Goal: Task Accomplishment & Management: Use online tool/utility

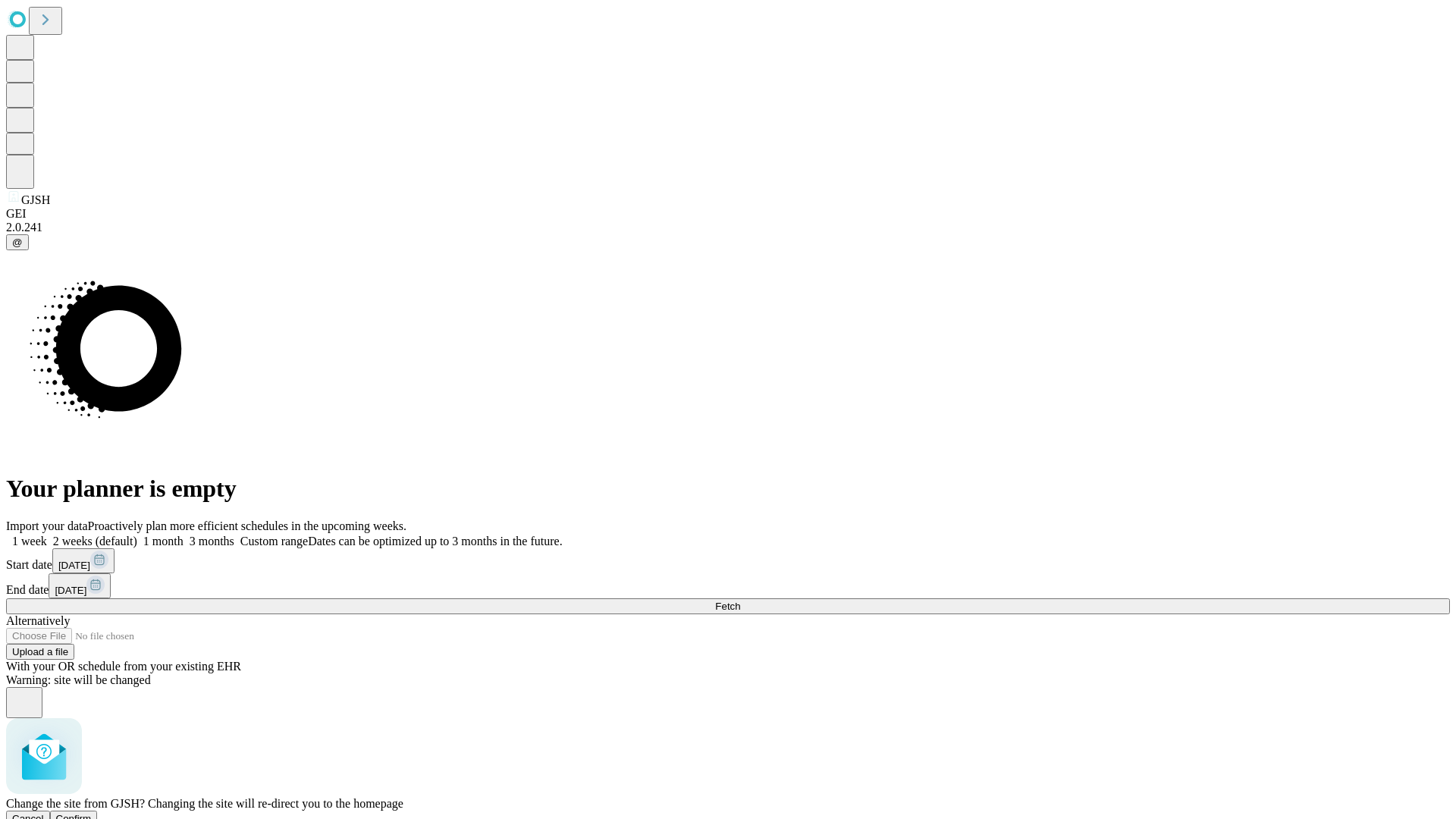
click at [92, 813] on span "Confirm" at bounding box center [73, 818] width 36 height 11
click at [137, 535] on label "2 weeks (default)" at bounding box center [92, 541] width 90 height 13
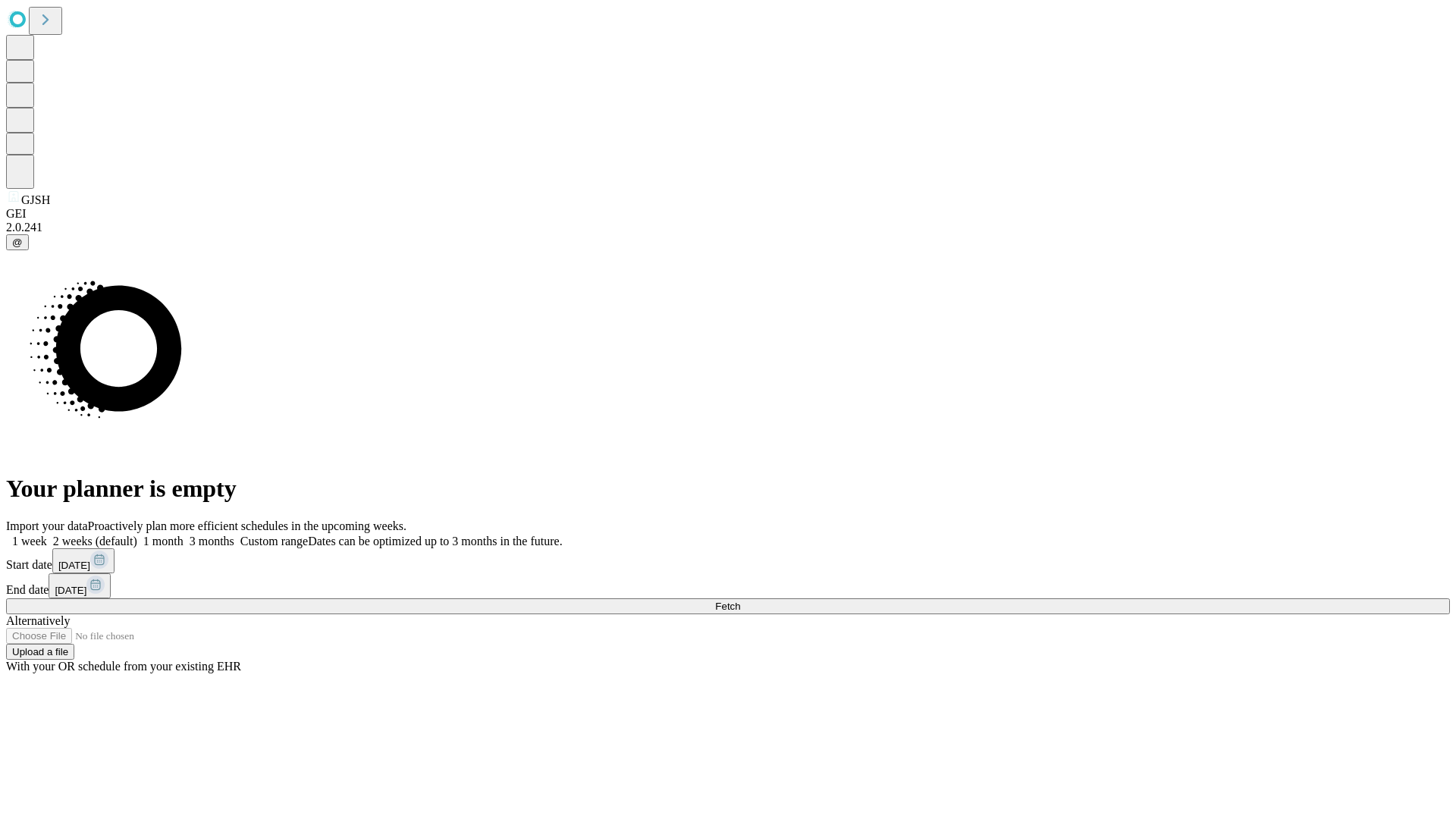
click at [740, 601] on span "Fetch" at bounding box center [727, 606] width 25 height 11
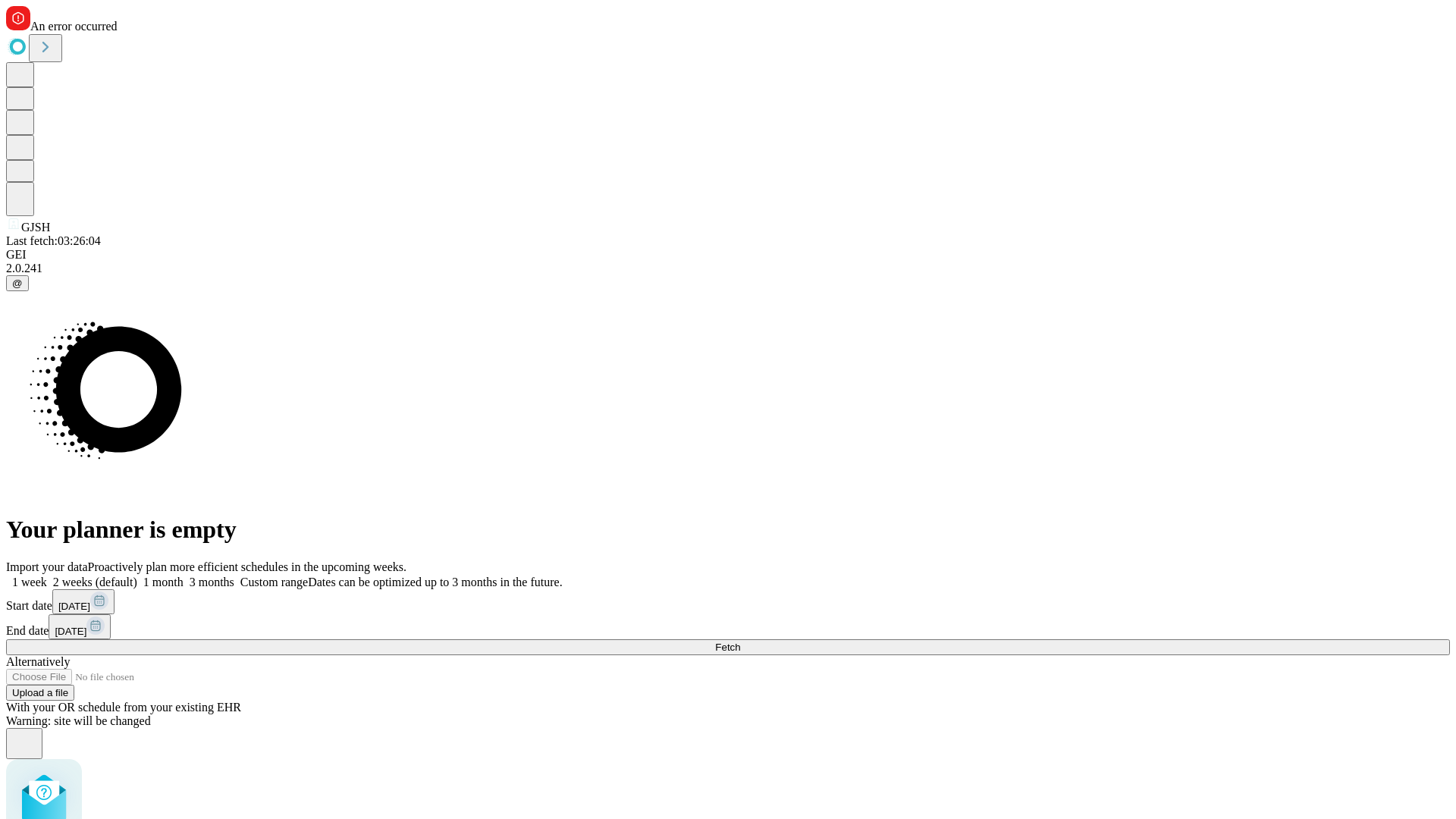
click at [137, 576] on label "2 weeks (default)" at bounding box center [92, 582] width 90 height 13
click at [740, 641] on span "Fetch" at bounding box center [727, 647] width 25 height 11
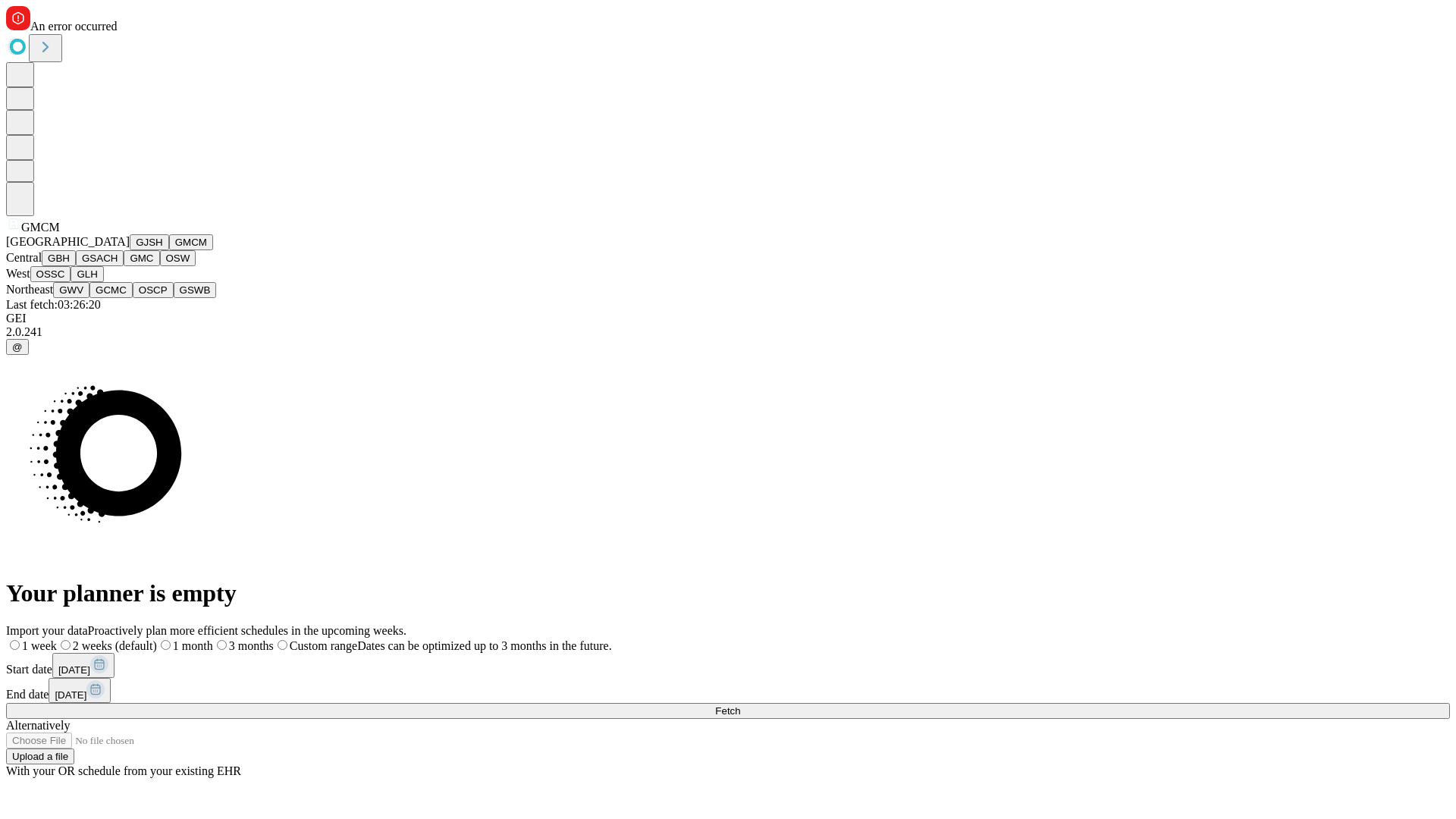
click at [76, 266] on button "GBH" at bounding box center [58, 258] width 34 height 16
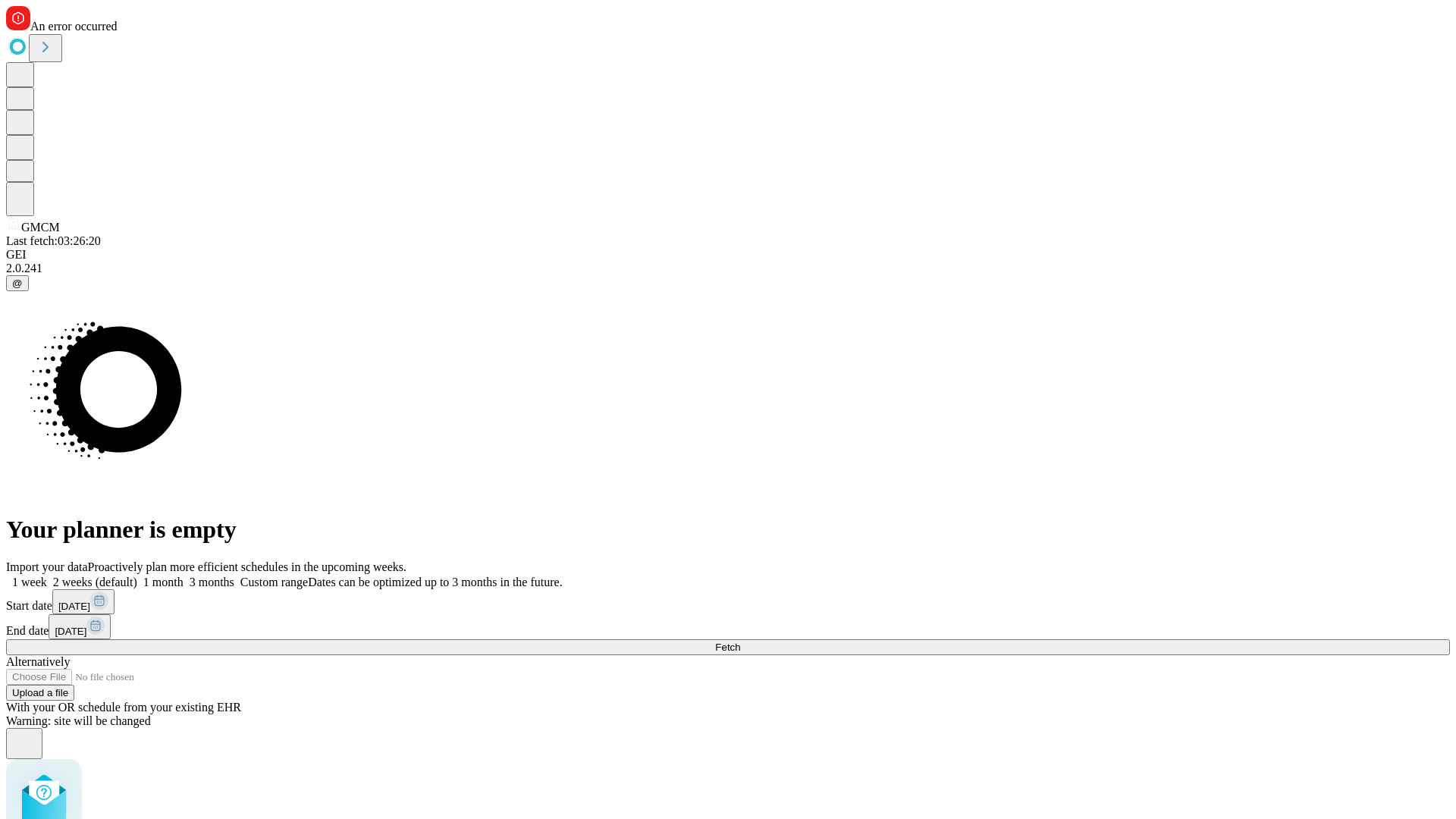
click at [137, 576] on label "2 weeks (default)" at bounding box center [92, 582] width 90 height 13
click at [740, 641] on span "Fetch" at bounding box center [727, 647] width 25 height 11
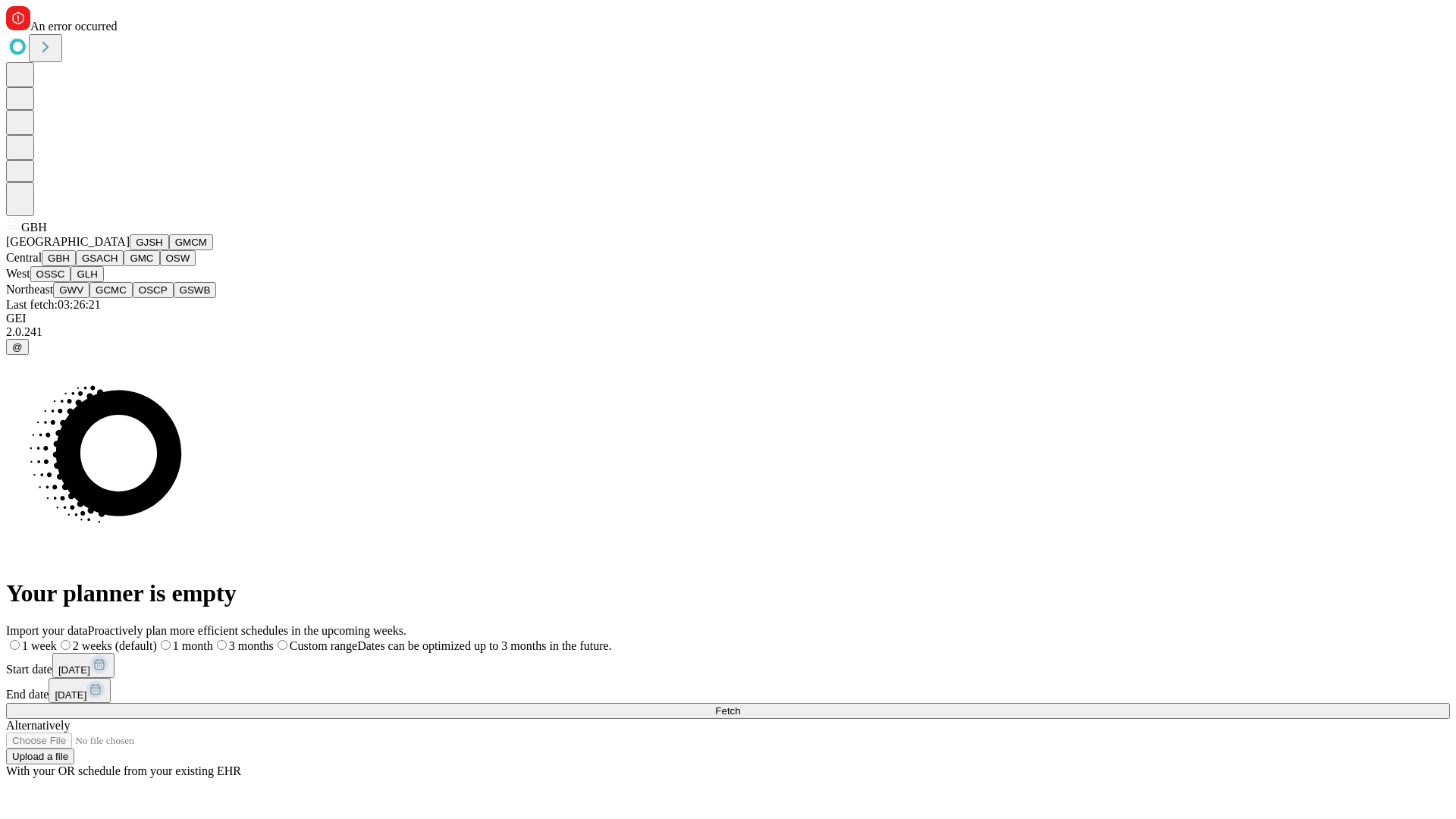
click at [118, 266] on button "GSACH" at bounding box center [100, 258] width 48 height 16
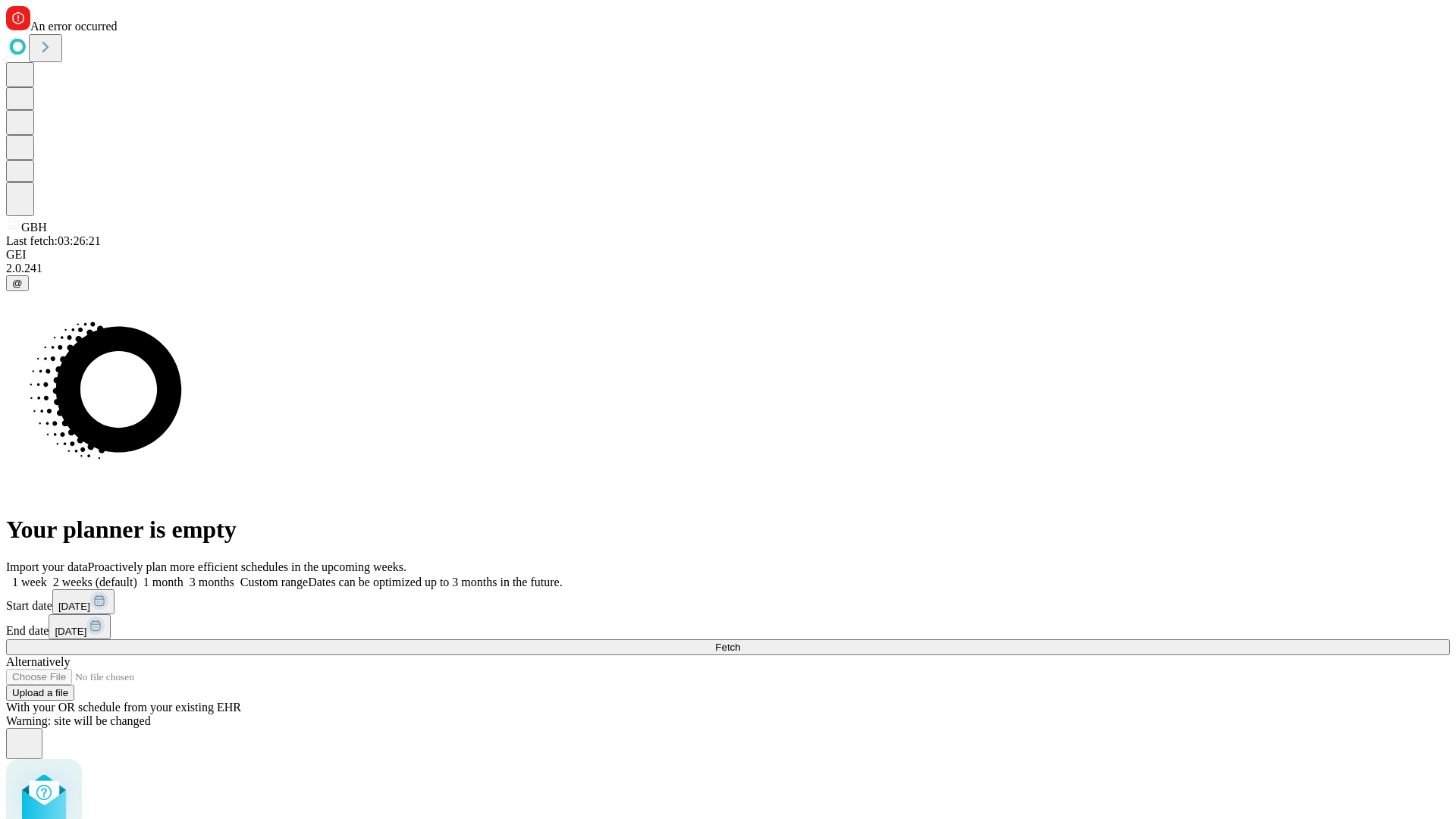
click at [137, 576] on label "2 weeks (default)" at bounding box center [92, 582] width 90 height 13
click at [740, 641] on span "Fetch" at bounding box center [727, 647] width 25 height 11
click at [137, 576] on label "2 weeks (default)" at bounding box center [92, 582] width 90 height 13
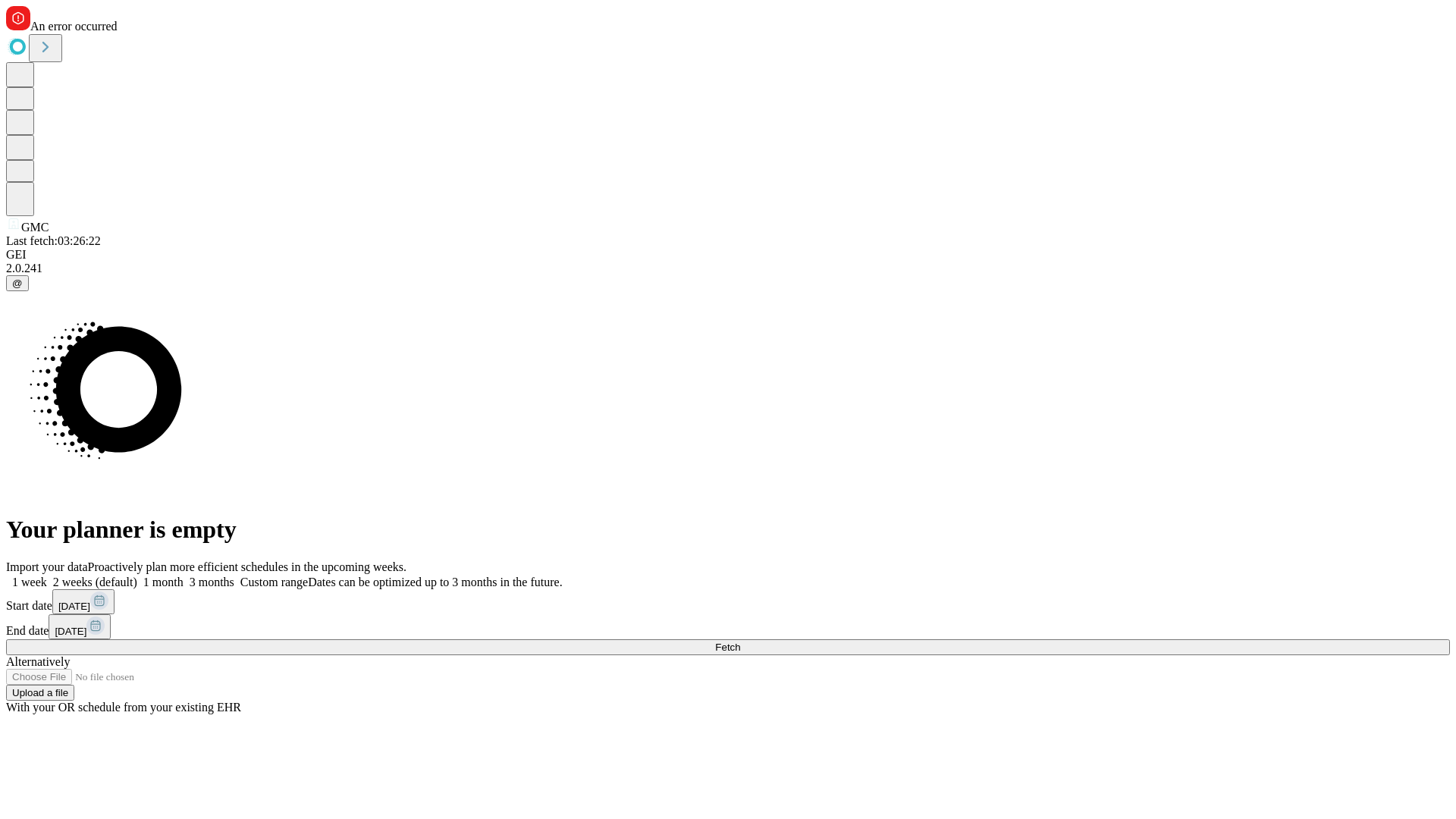
click at [740, 641] on span "Fetch" at bounding box center [727, 647] width 25 height 11
click at [137, 576] on label "2 weeks (default)" at bounding box center [92, 582] width 90 height 13
click at [740, 641] on span "Fetch" at bounding box center [727, 647] width 25 height 11
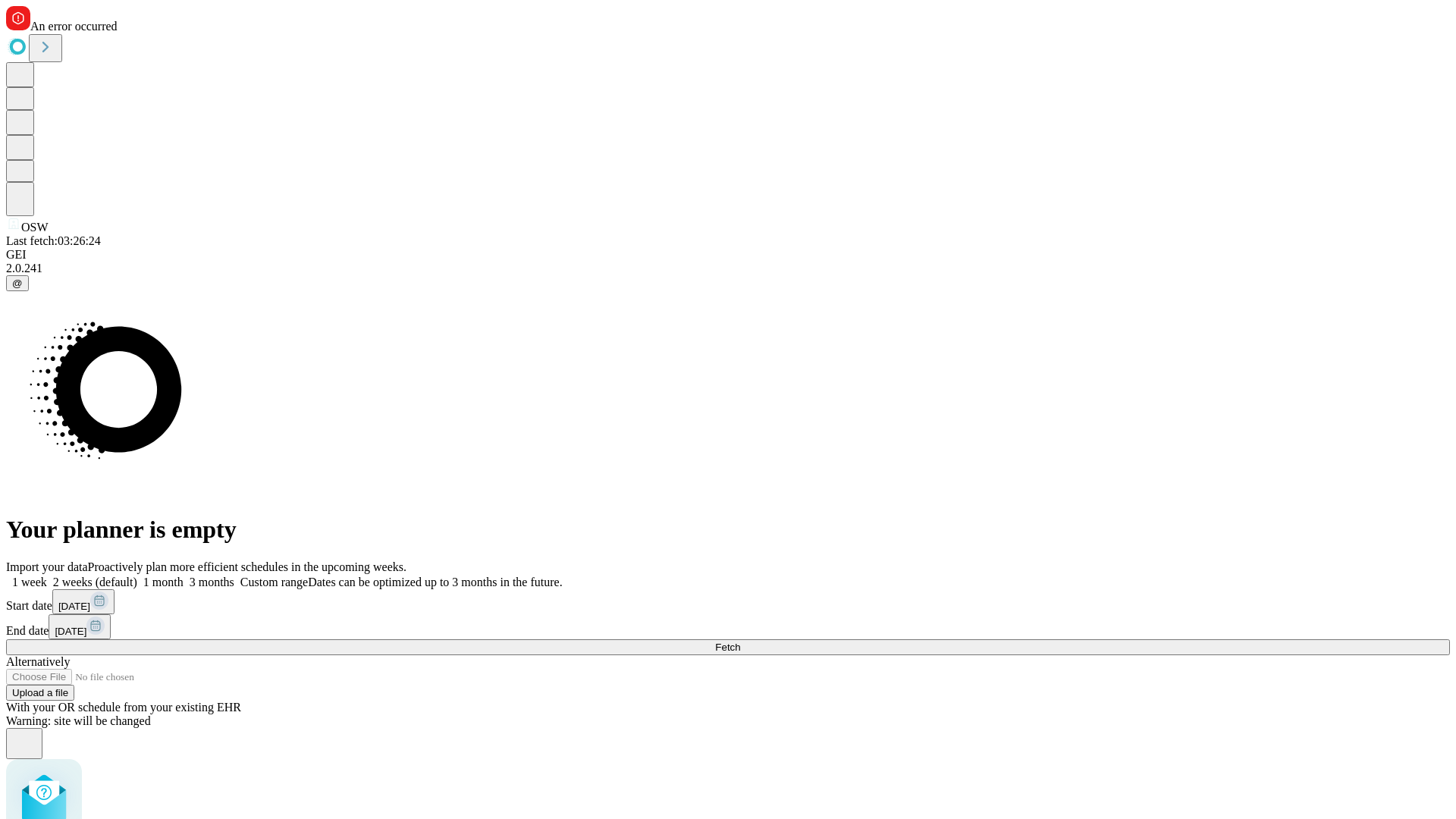
click at [137, 576] on label "2 weeks (default)" at bounding box center [92, 582] width 90 height 13
click at [740, 641] on span "Fetch" at bounding box center [727, 647] width 25 height 11
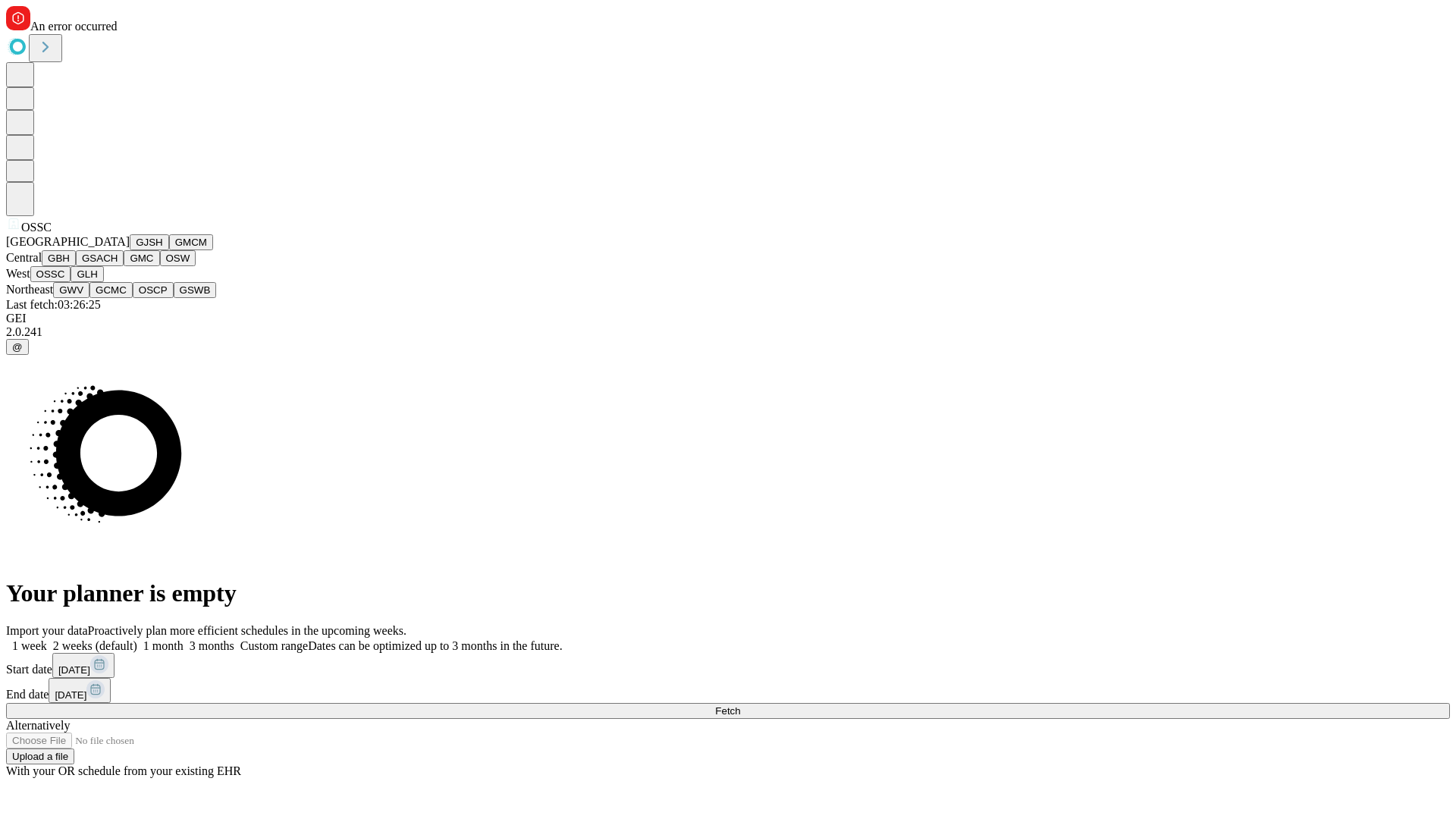
click at [103, 282] on button "GLH" at bounding box center [87, 274] width 33 height 16
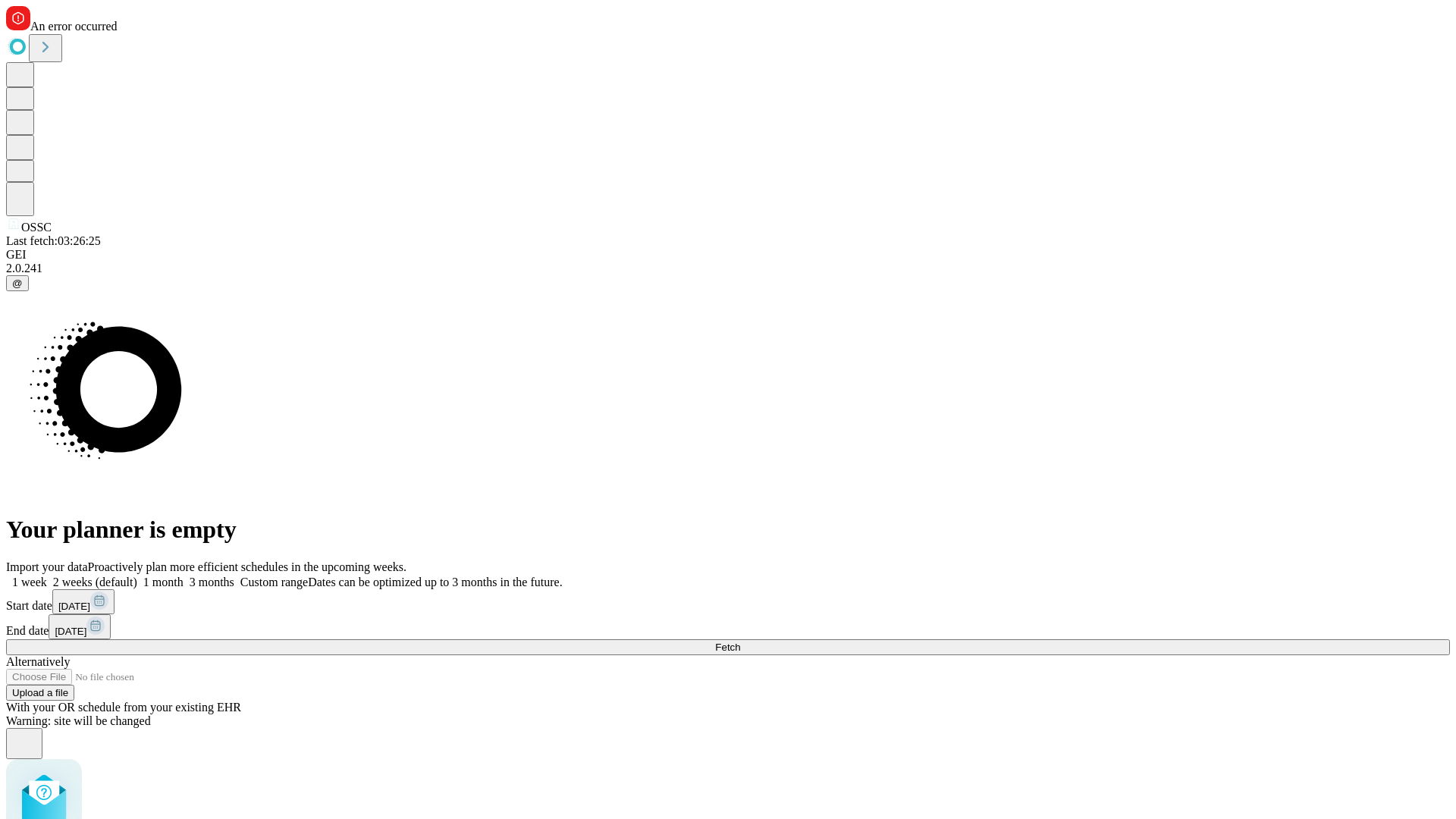
click at [137, 576] on label "2 weeks (default)" at bounding box center [92, 582] width 90 height 13
click at [740, 641] on span "Fetch" at bounding box center [727, 647] width 25 height 11
click at [137, 576] on label "2 weeks (default)" at bounding box center [92, 582] width 90 height 13
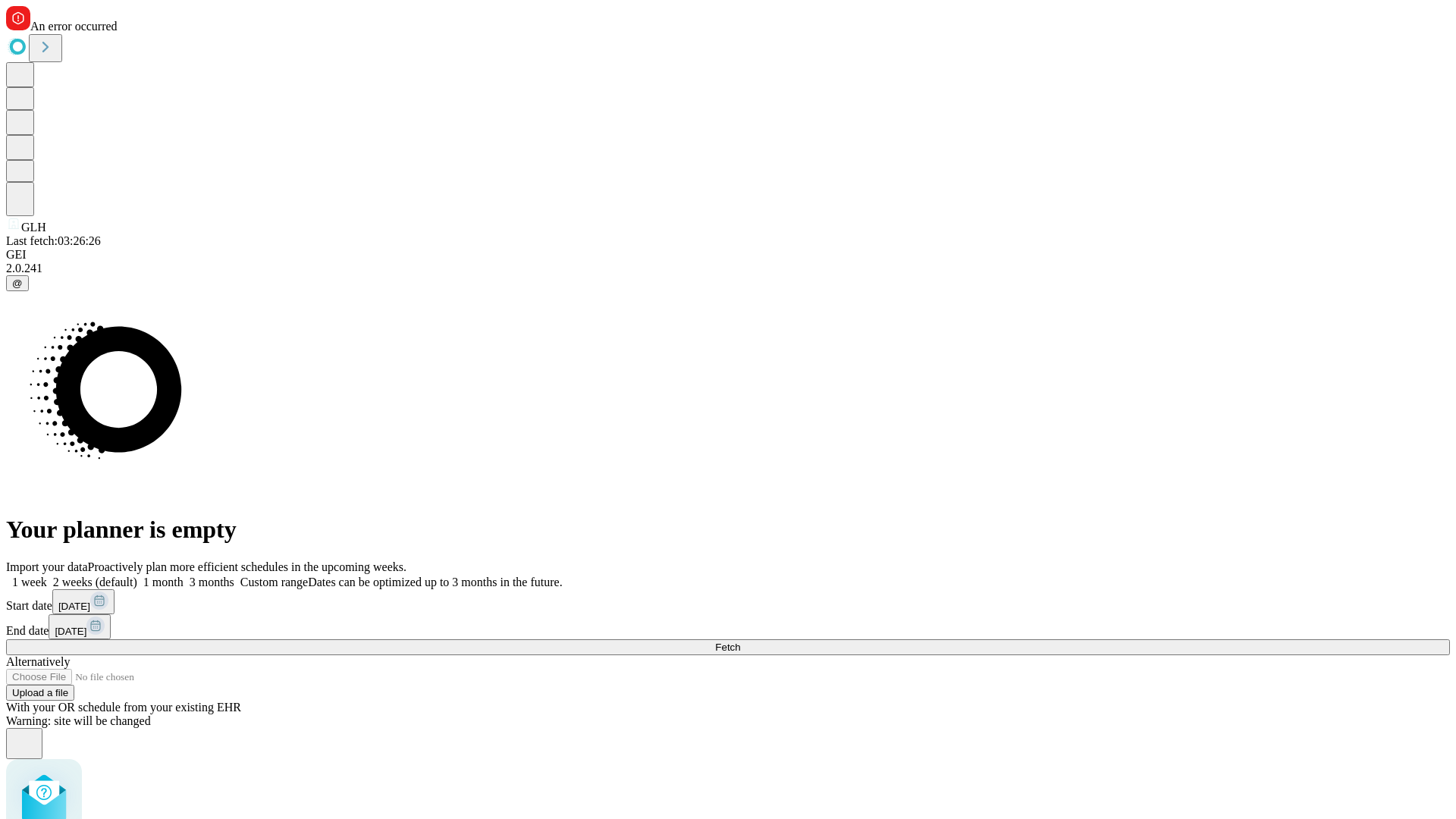
click at [740, 641] on span "Fetch" at bounding box center [727, 647] width 25 height 11
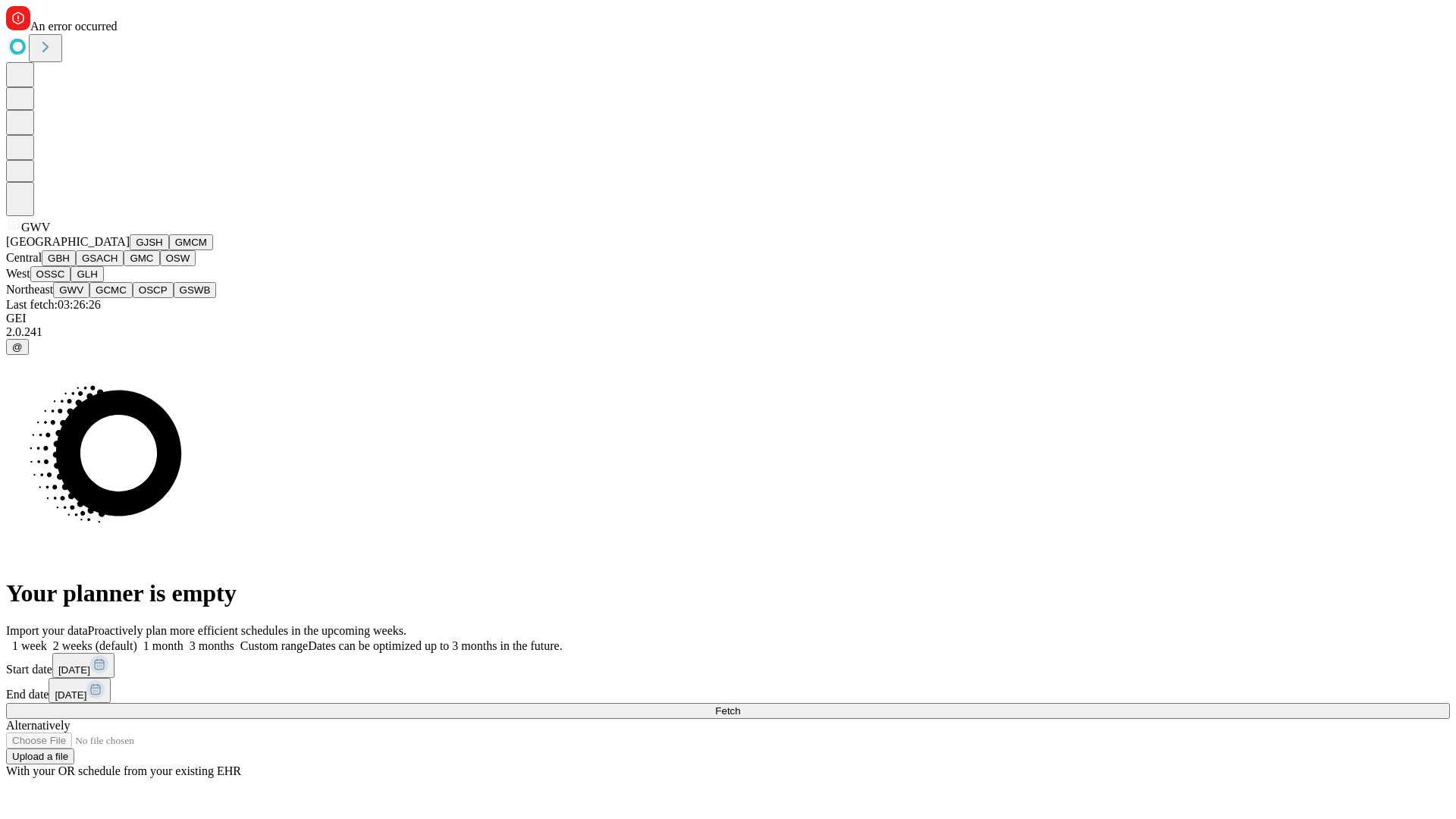
click at [118, 298] on button "GCMC" at bounding box center [111, 290] width 43 height 16
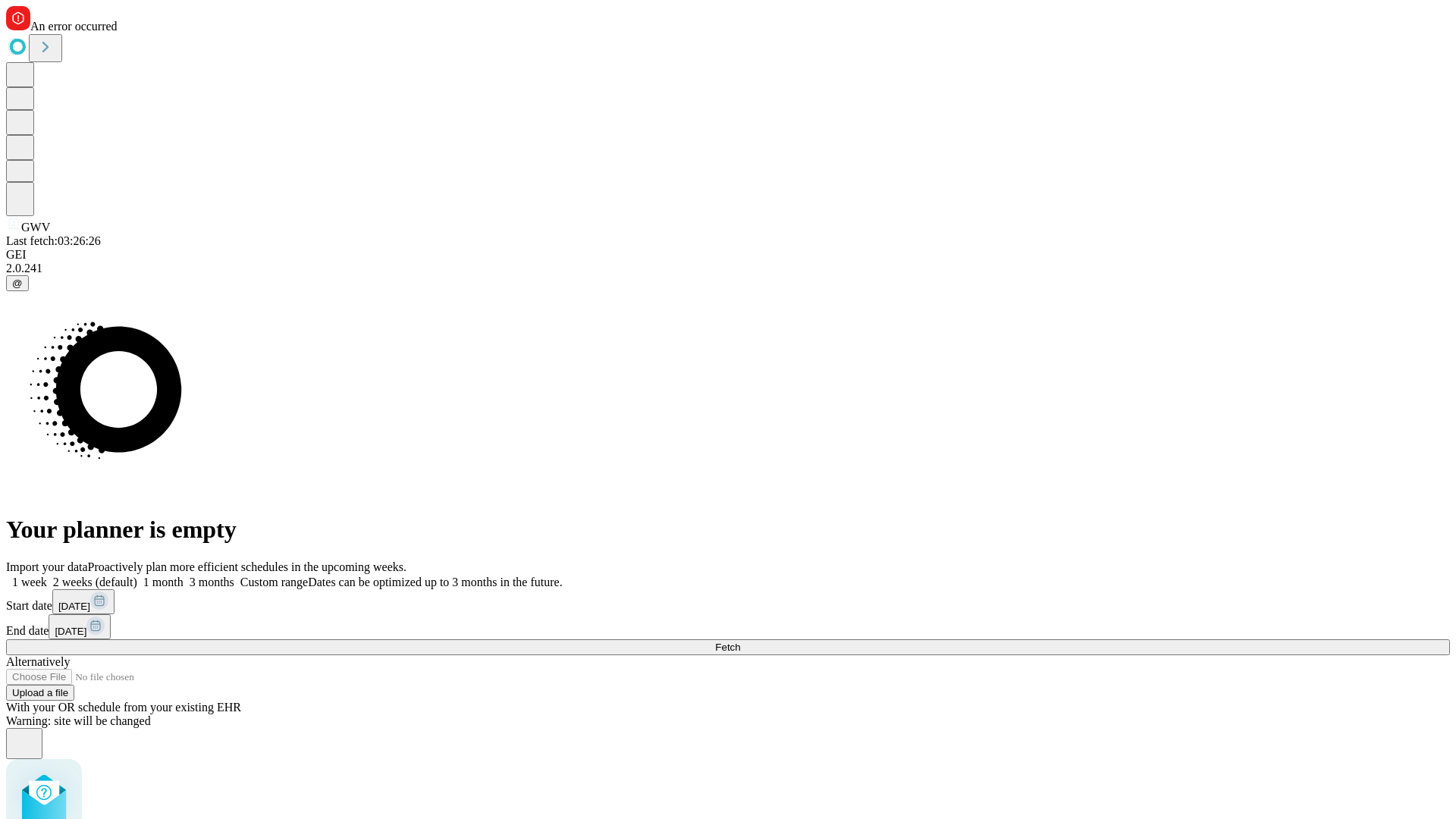
click at [137, 576] on label "2 weeks (default)" at bounding box center [92, 582] width 90 height 13
click at [740, 641] on span "Fetch" at bounding box center [727, 647] width 25 height 11
click at [137, 576] on label "2 weeks (default)" at bounding box center [92, 582] width 90 height 13
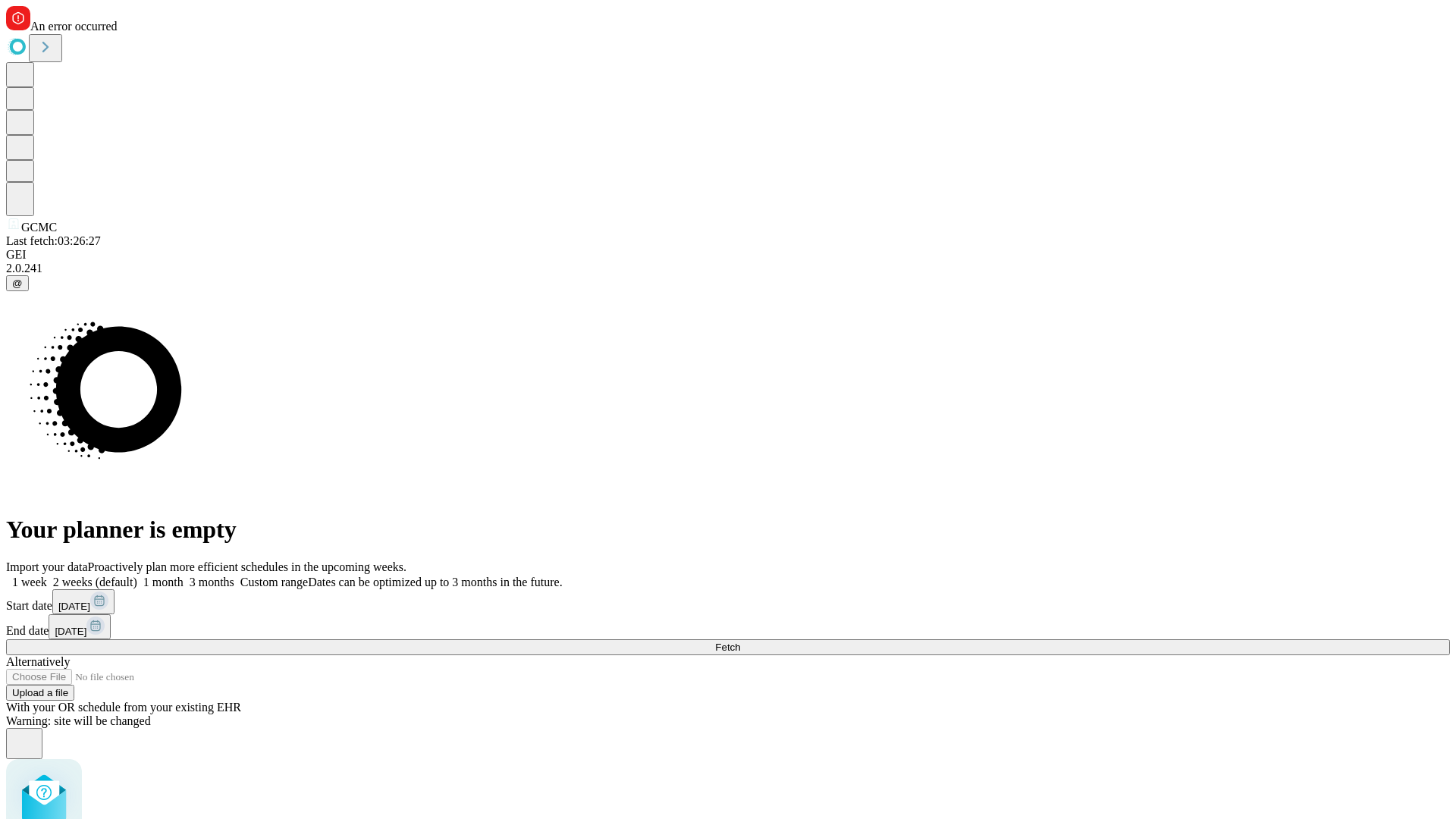
click at [740, 641] on span "Fetch" at bounding box center [727, 647] width 25 height 11
click at [137, 576] on label "2 weeks (default)" at bounding box center [92, 582] width 90 height 13
click at [740, 641] on span "Fetch" at bounding box center [727, 647] width 25 height 11
